Goal: Navigation & Orientation: Find specific page/section

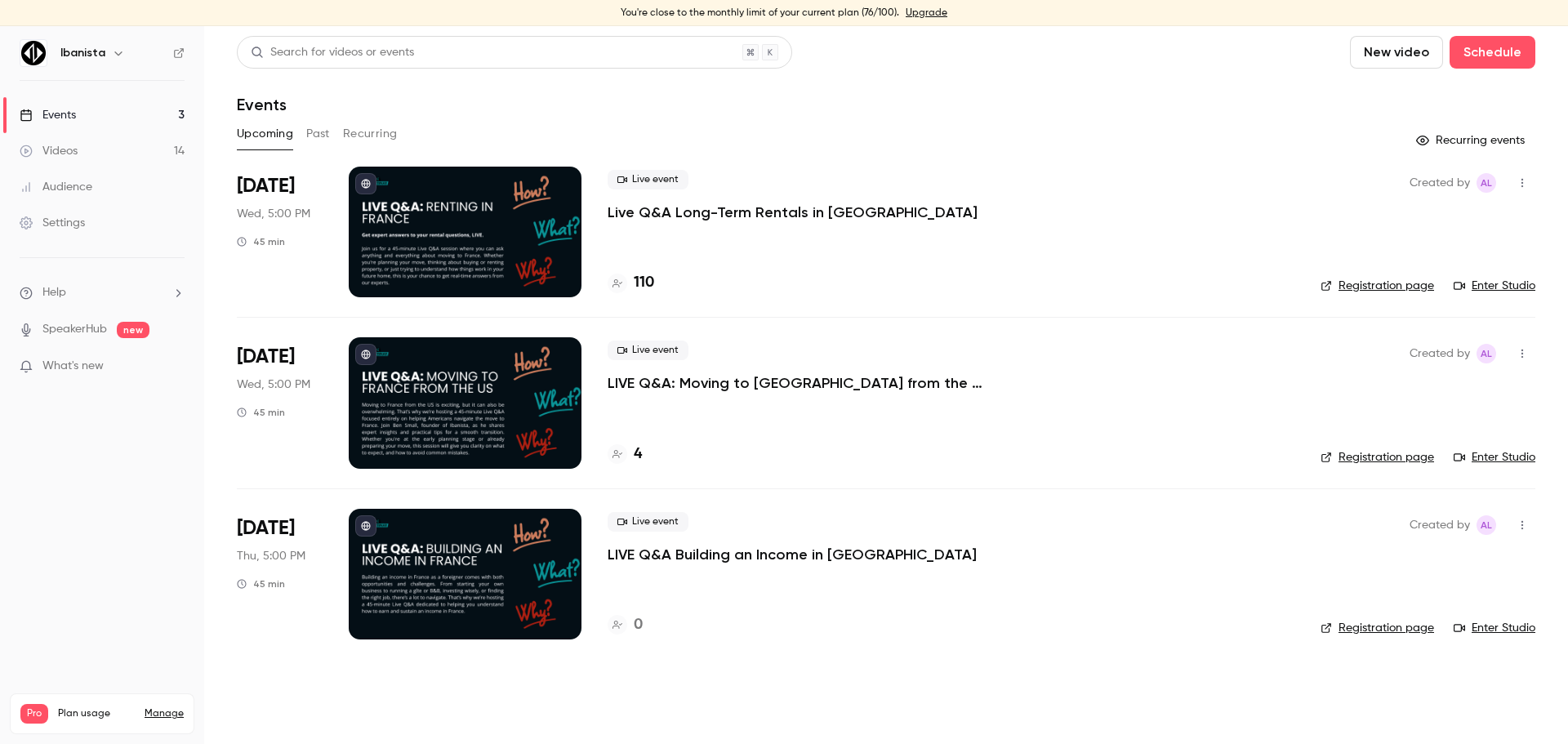
click at [180, 46] on div "Ibanista" at bounding box center [102, 52] width 165 height 27
click at [179, 49] on icon at bounding box center [179, 53] width 12 height 12
click at [120, 176] on link "Audience" at bounding box center [102, 186] width 204 height 36
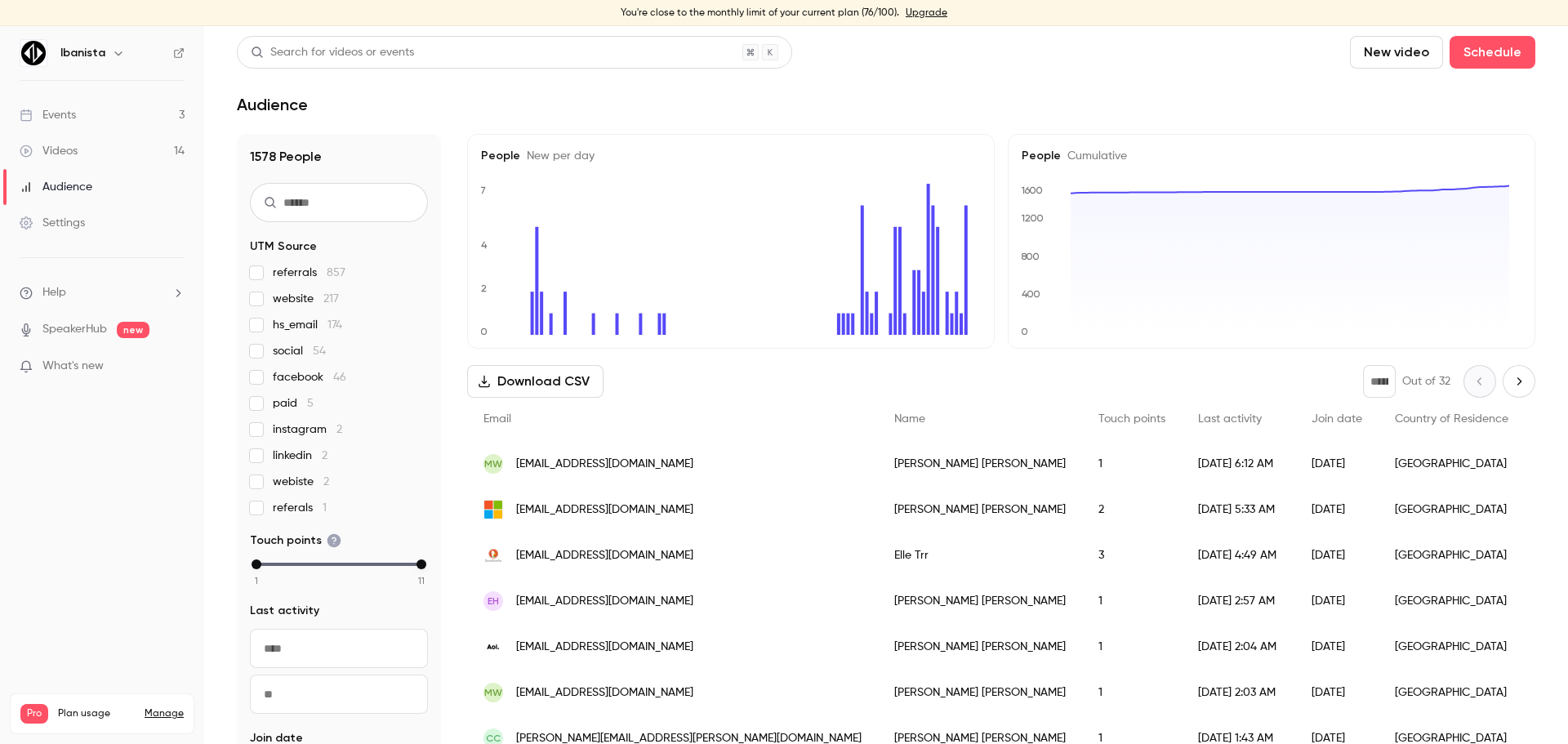
click at [61, 197] on link "Audience" at bounding box center [102, 186] width 204 height 36
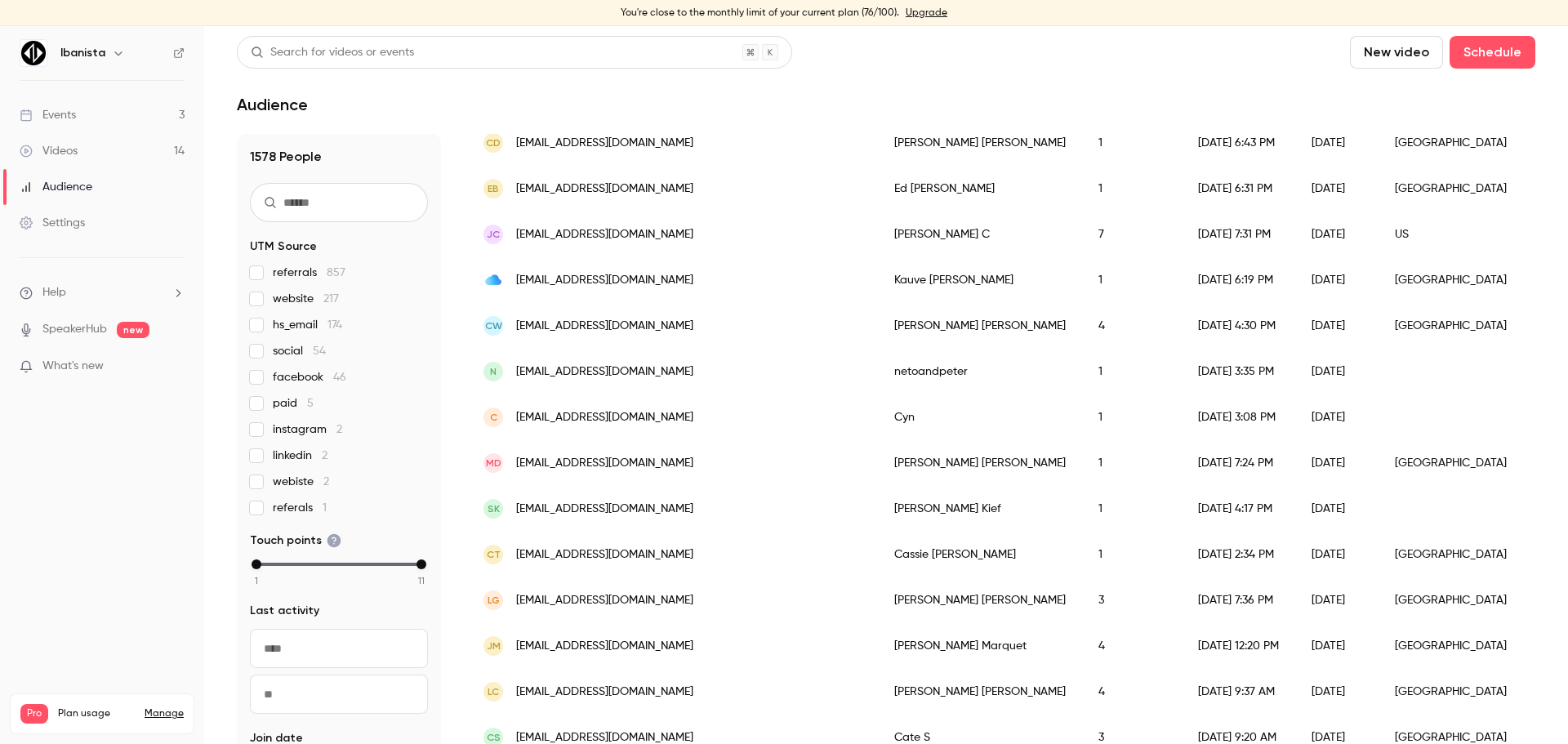
scroll to position [1980, 0]
click at [108, 116] on link "Events 3" at bounding box center [102, 115] width 204 height 36
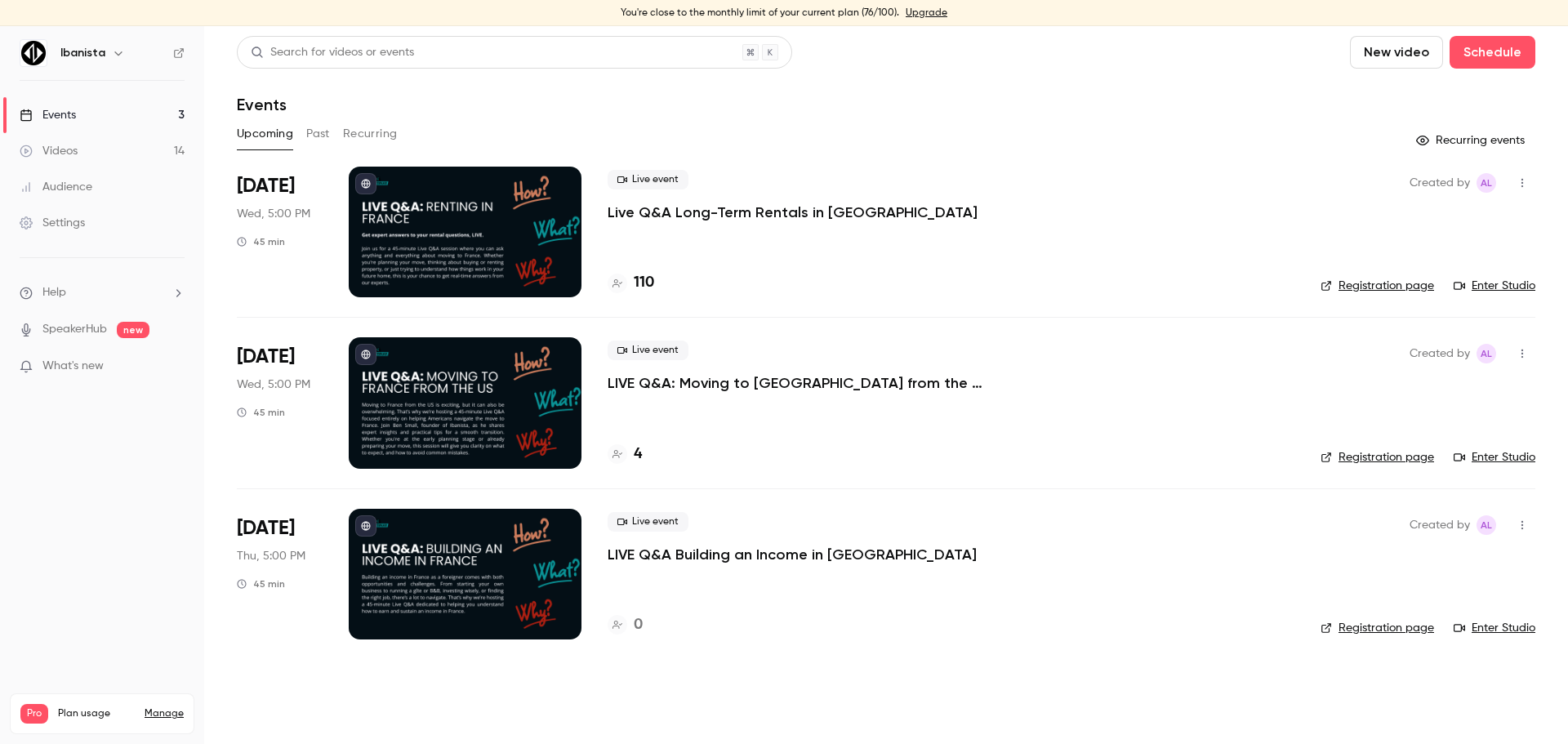
click at [684, 416] on div "Search for videos or events New video Schedule Events Upcoming Past Recurring R…" at bounding box center [885, 347] width 1298 height 623
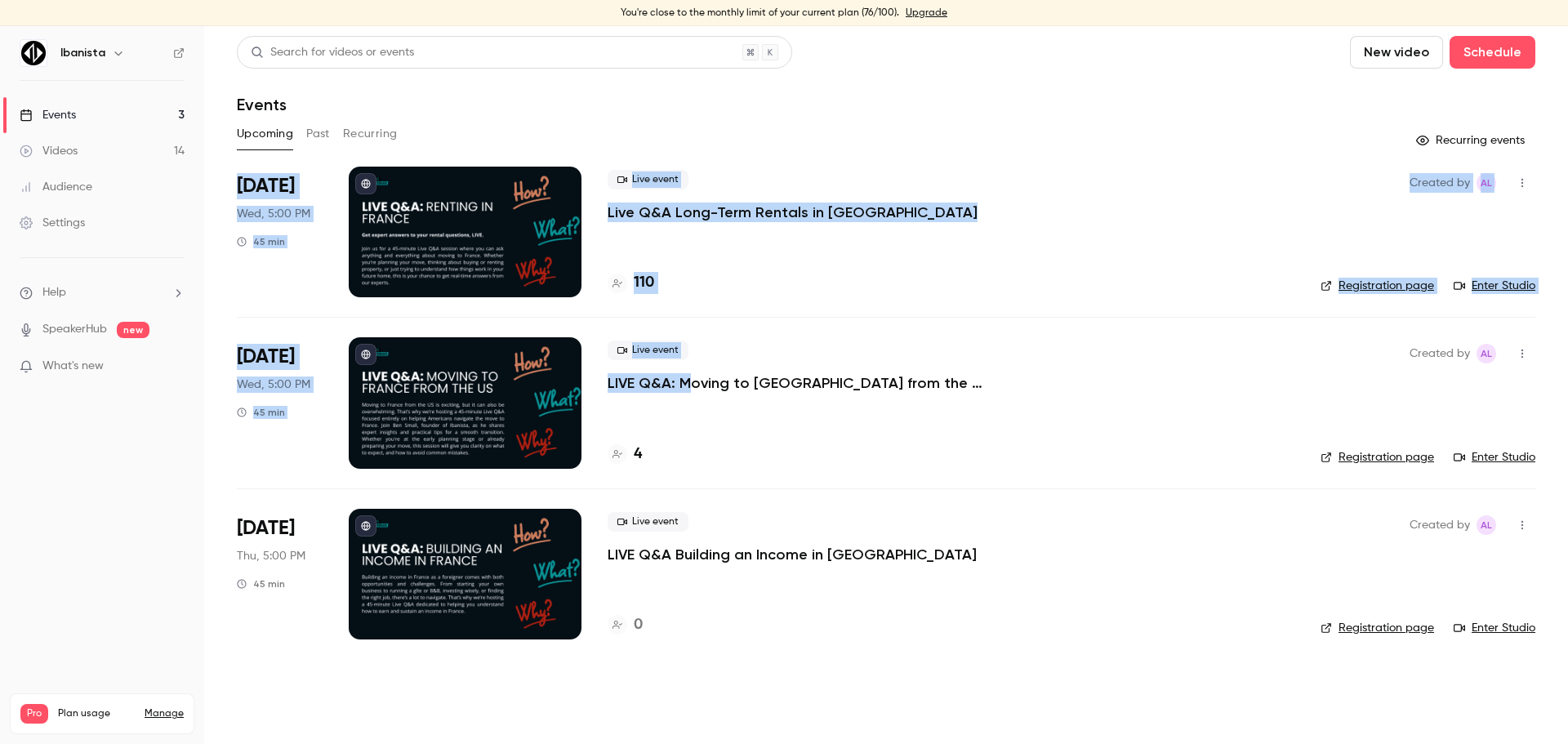
click at [66, 118] on div "Events" at bounding box center [48, 115] width 56 height 17
